Goal: Information Seeking & Learning: Learn about a topic

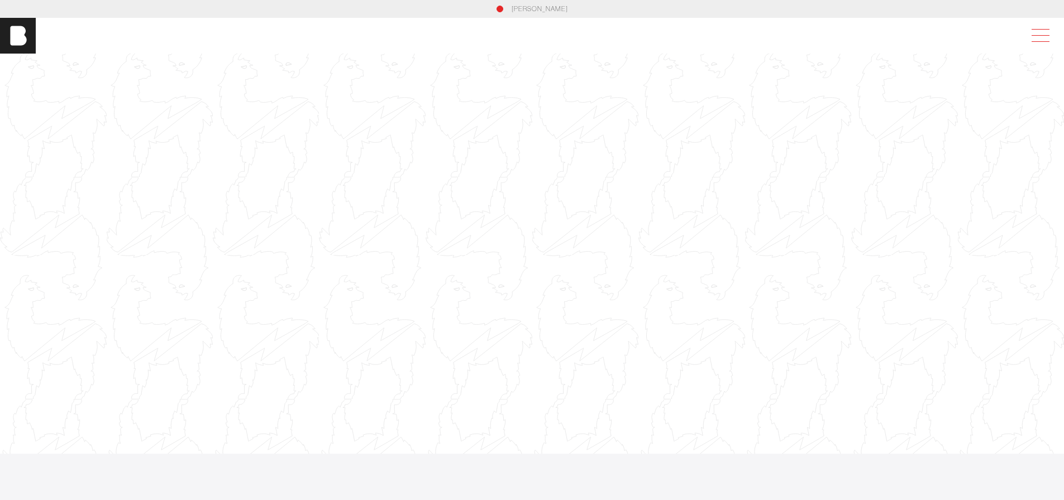
click at [1047, 31] on span at bounding box center [1038, 36] width 26 height 20
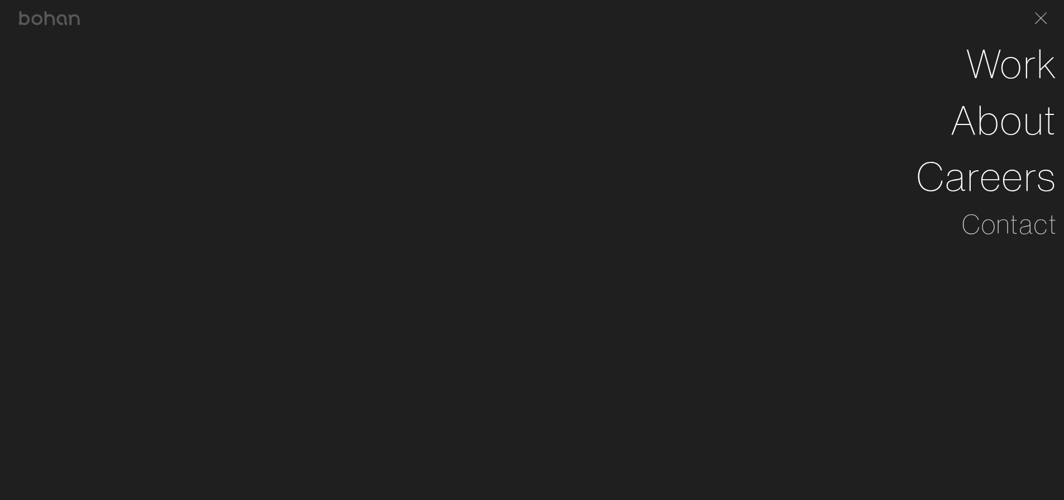
scroll to position [0, 8]
click at [1047, 15] on span at bounding box center [1041, 14] width 12 height 12
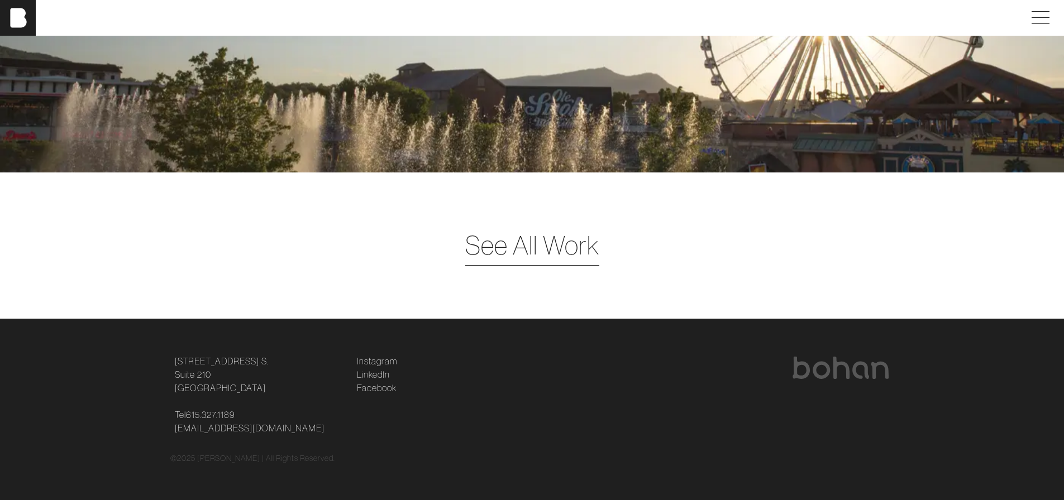
click at [550, 254] on span "See All Work" at bounding box center [532, 245] width 134 height 39
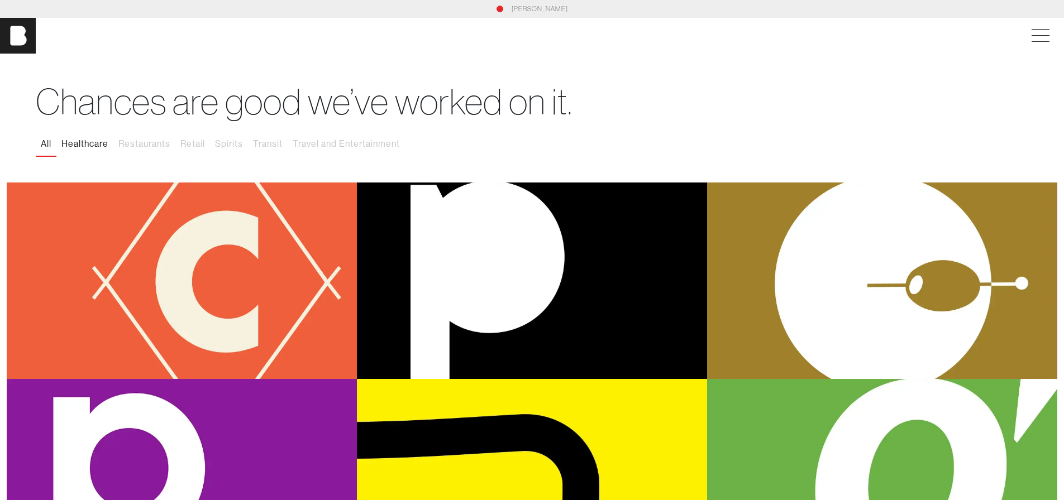
click at [77, 147] on button "Healthcare" at bounding box center [84, 143] width 57 height 23
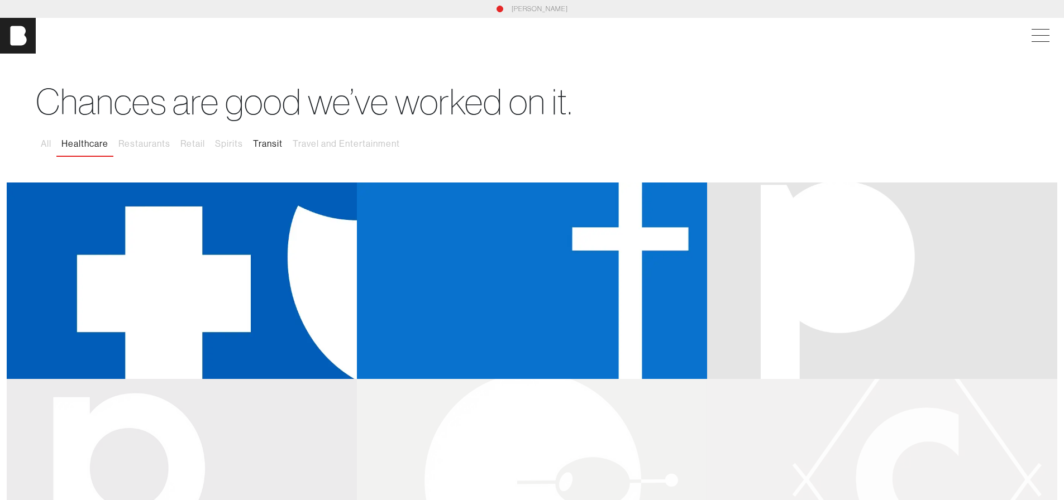
click at [279, 137] on button "Transit" at bounding box center [268, 143] width 40 height 23
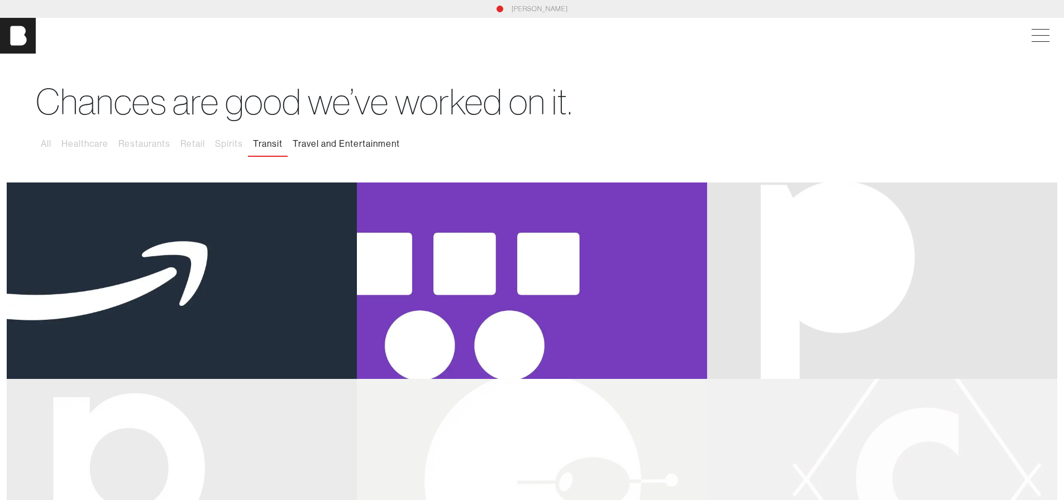
click at [379, 146] on button "Travel and Entertainment" at bounding box center [346, 143] width 117 height 23
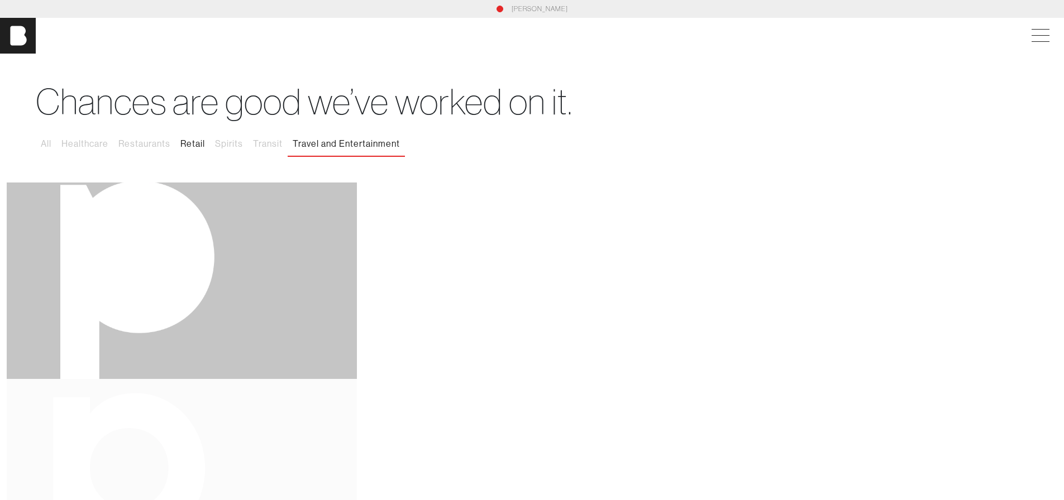
click at [185, 151] on button "Retail" at bounding box center [192, 143] width 35 height 23
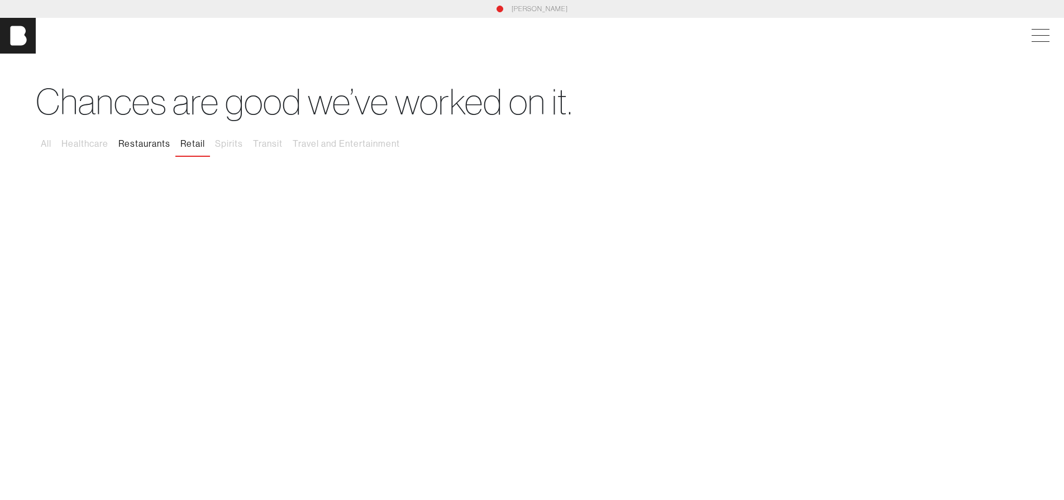
click at [151, 152] on button "Restaurants" at bounding box center [144, 143] width 62 height 23
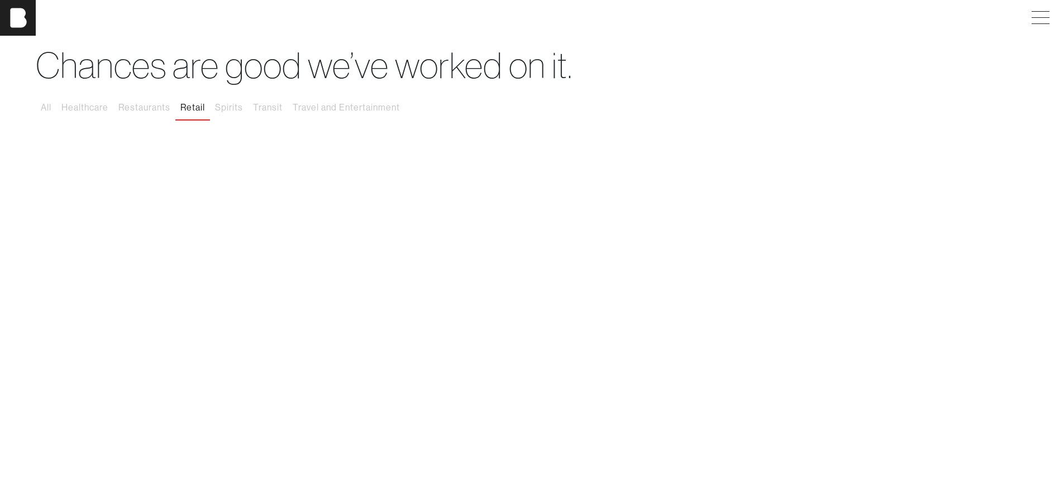
scroll to position [56, 0]
